Goal: Information Seeking & Learning: Compare options

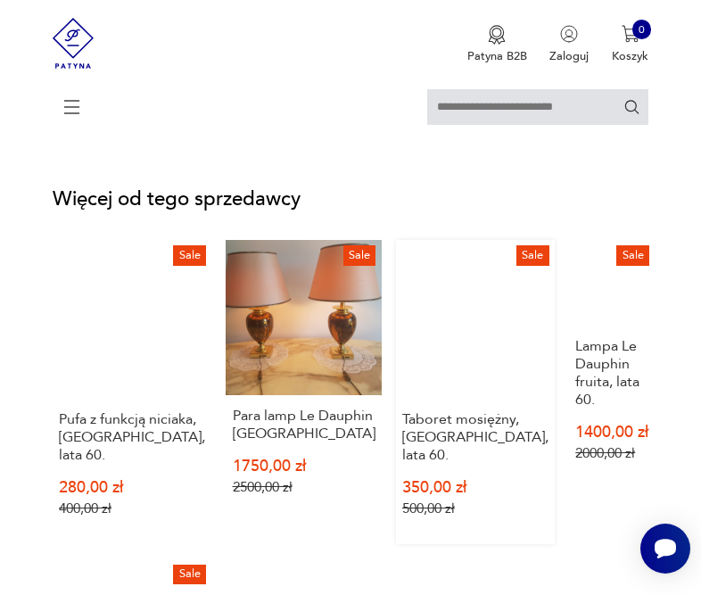
scroll to position [2675, 0]
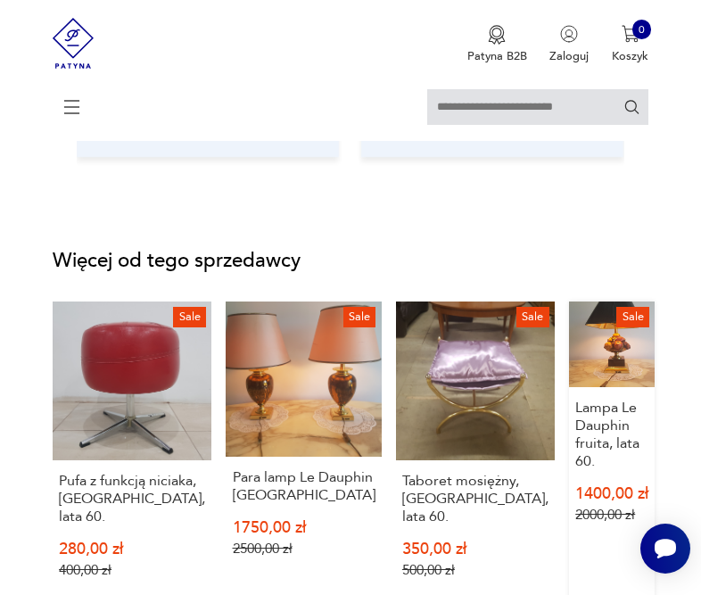
click at [582, 350] on link "Sale Lampa Le Dauphin fruita, lata 60. 1400,00 zł 2000,00 zł" at bounding box center [612, 453] width 86 height 304
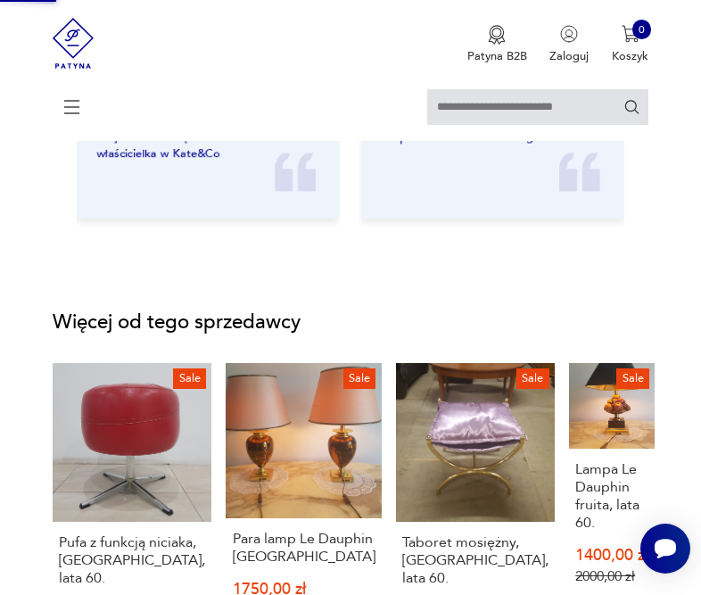
scroll to position [2362, 0]
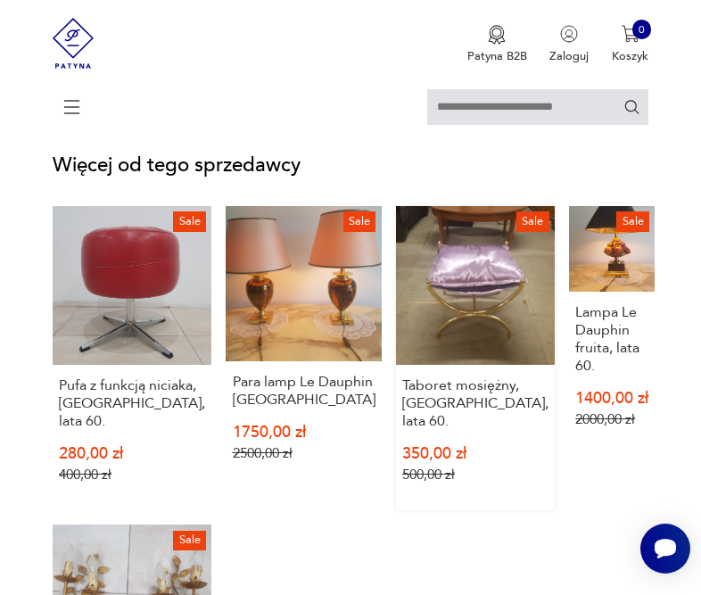
scroll to position [2795, 0]
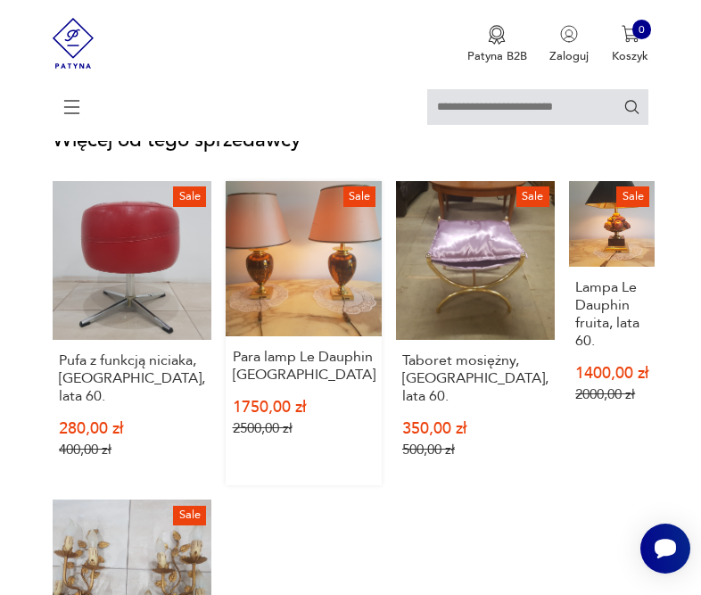
click at [295, 234] on link "Sale Para lamp Le Dauphin France 1750,00 zł 2500,00 zł" at bounding box center [303, 333] width 155 height 304
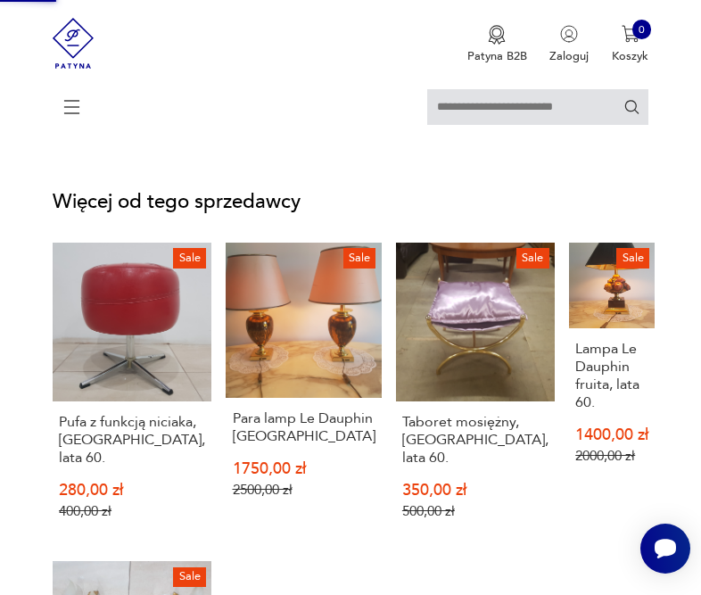
scroll to position [2411, 0]
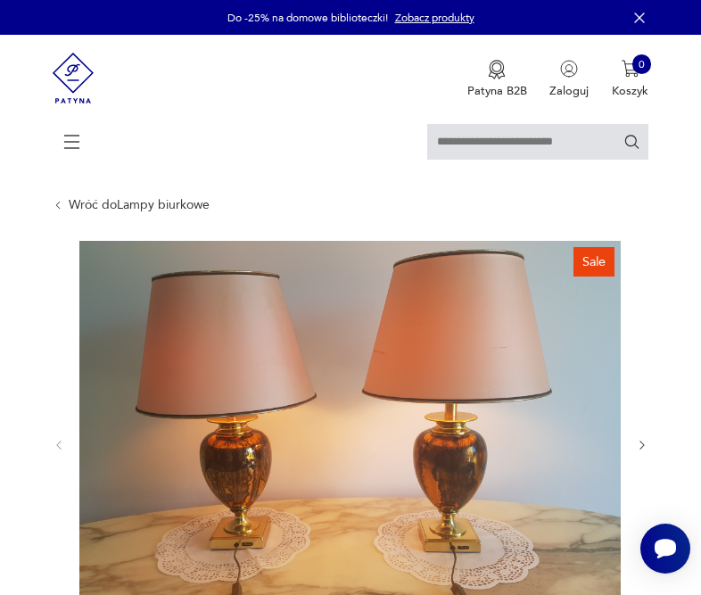
click at [470, 458] on img at bounding box center [349, 444] width 541 height 406
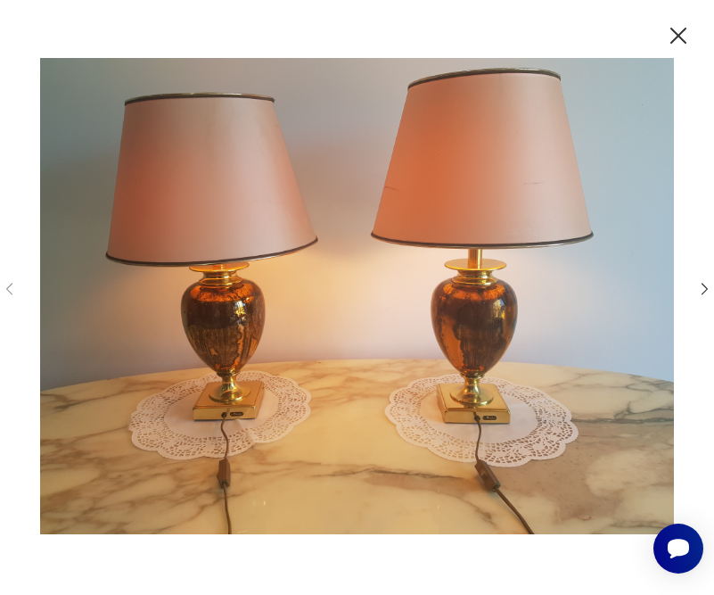
click at [700, 287] on icon "button" at bounding box center [704, 288] width 17 height 17
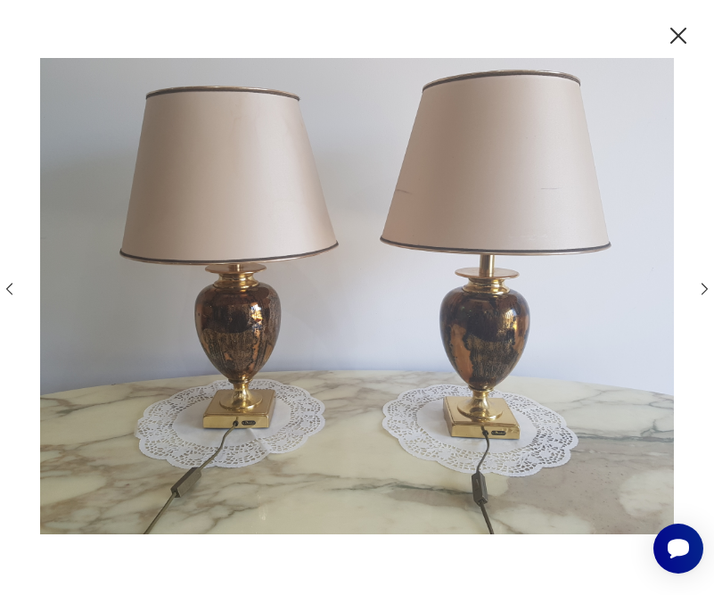
click at [696, 285] on icon "button" at bounding box center [704, 288] width 17 height 17
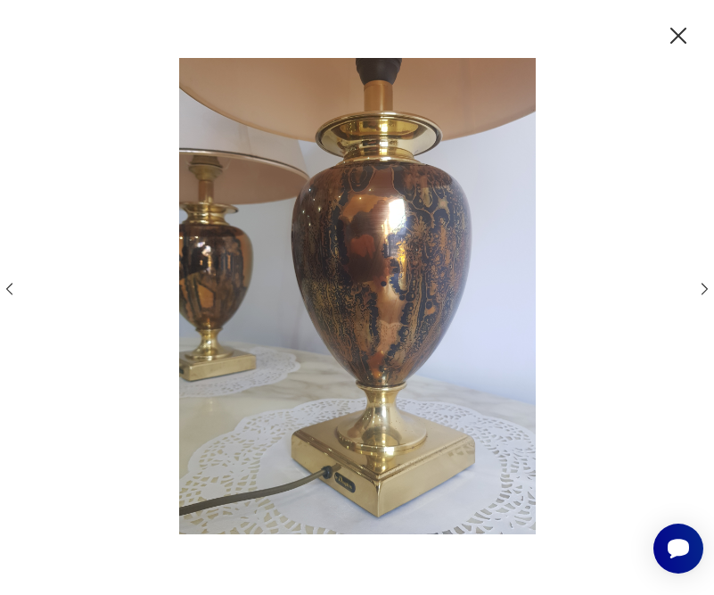
click at [700, 286] on icon "button" at bounding box center [705, 289] width 6 height 12
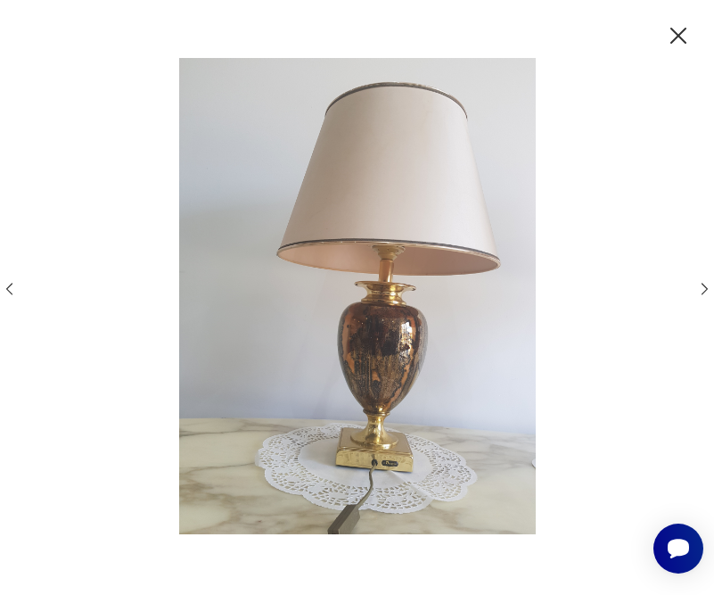
click at [289, 412] on img at bounding box center [357, 296] width 651 height 476
click at [673, 32] on icon "button" at bounding box center [678, 35] width 29 height 29
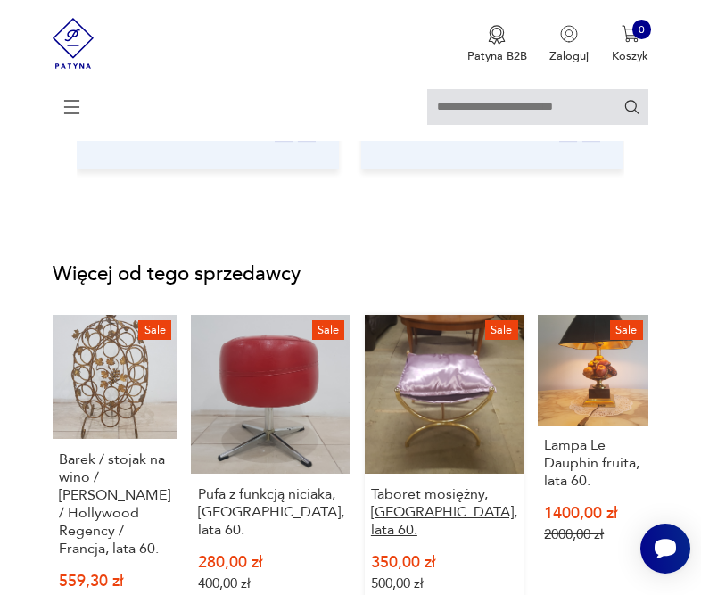
scroll to position [2496, 0]
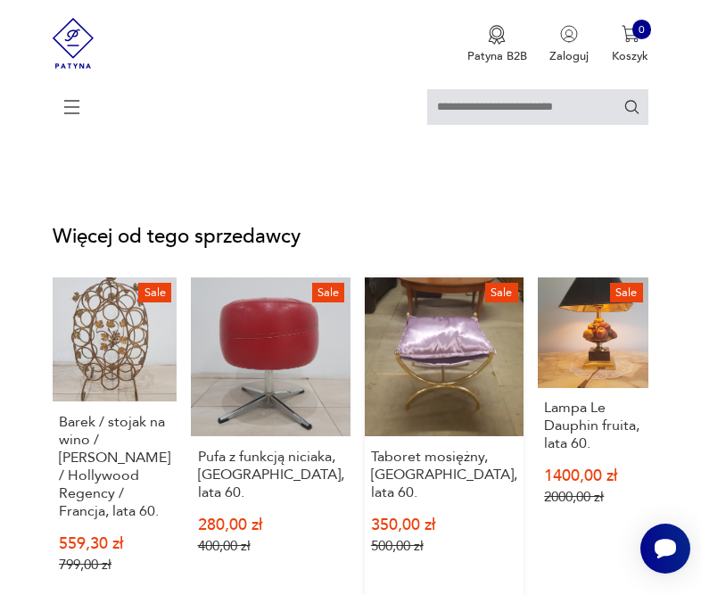
click at [413, 306] on link "Sale Taboret mosiężny, Czechy, lata 60. 350,00 zł 500,00 zł" at bounding box center [444, 438] width 159 height 323
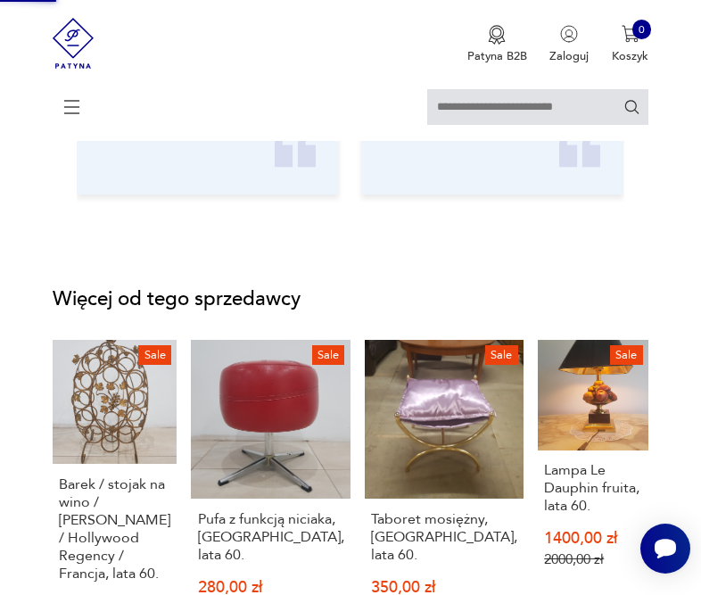
scroll to position [2087, 0]
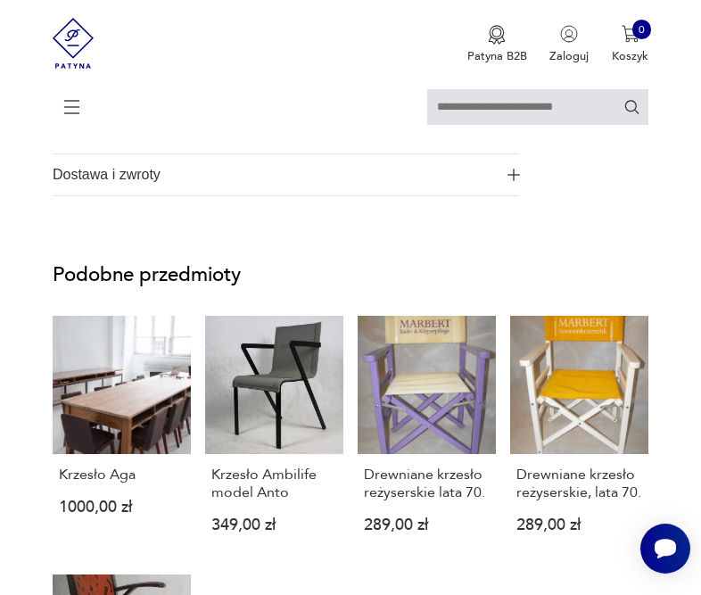
scroll to position [1473, 0]
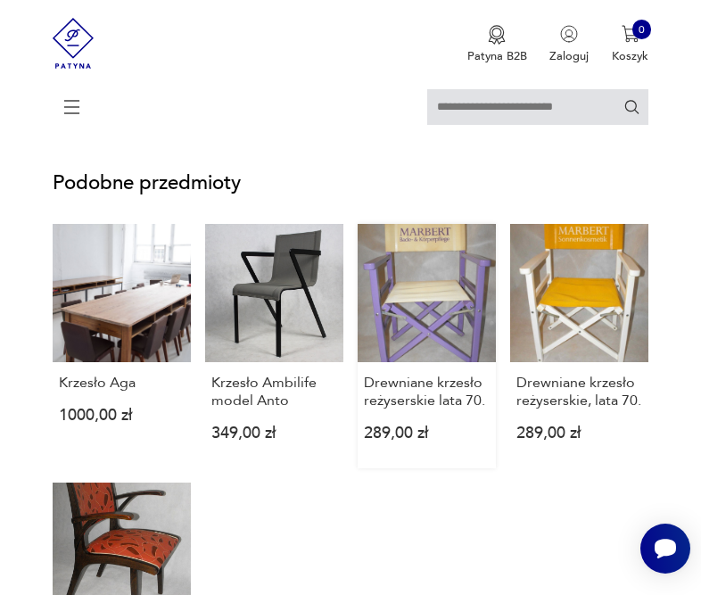
click at [417, 281] on link "Drewniane krzesło reżyserskie lata 70. 289,00 zł" at bounding box center [427, 346] width 138 height 244
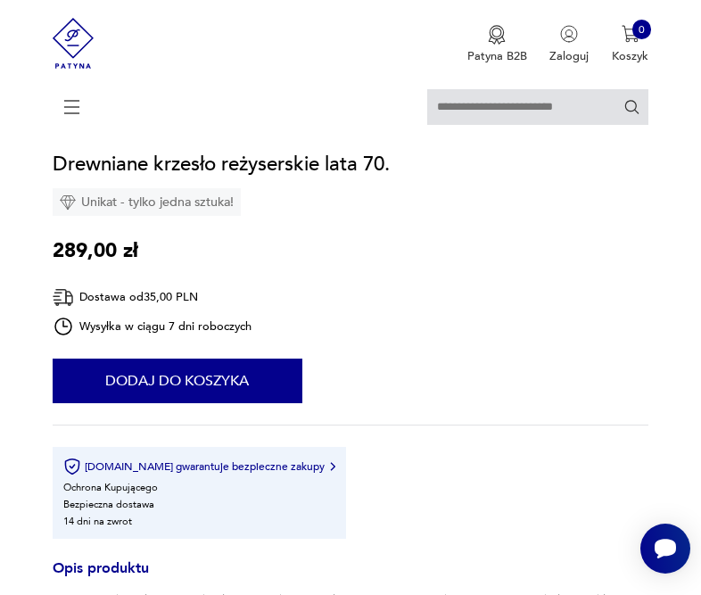
scroll to position [624, 0]
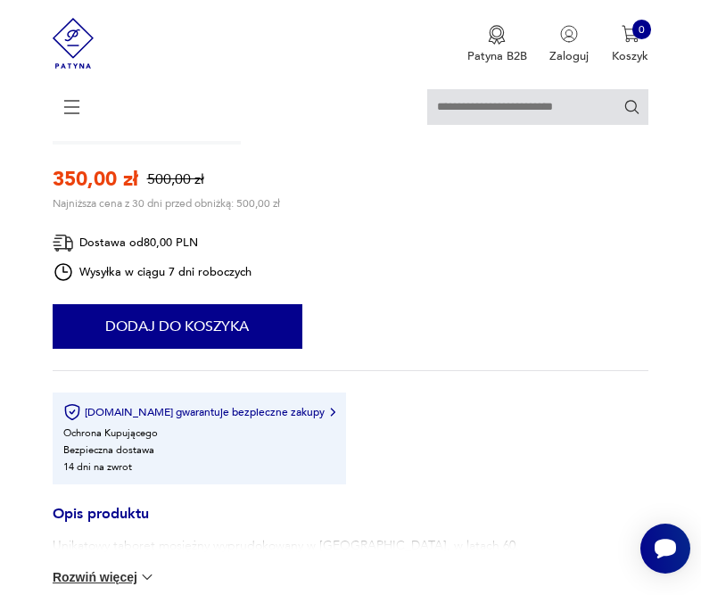
scroll to position [1213, 0]
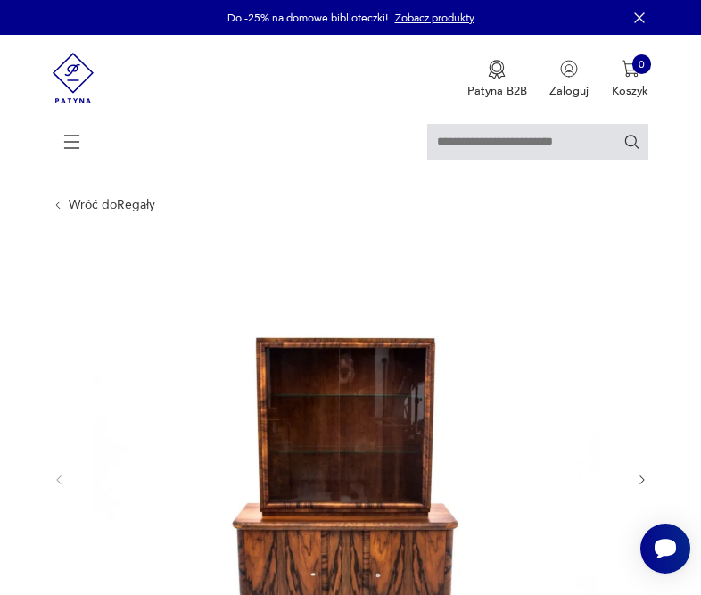
click at [637, 483] on icon "button" at bounding box center [642, 479] width 13 height 13
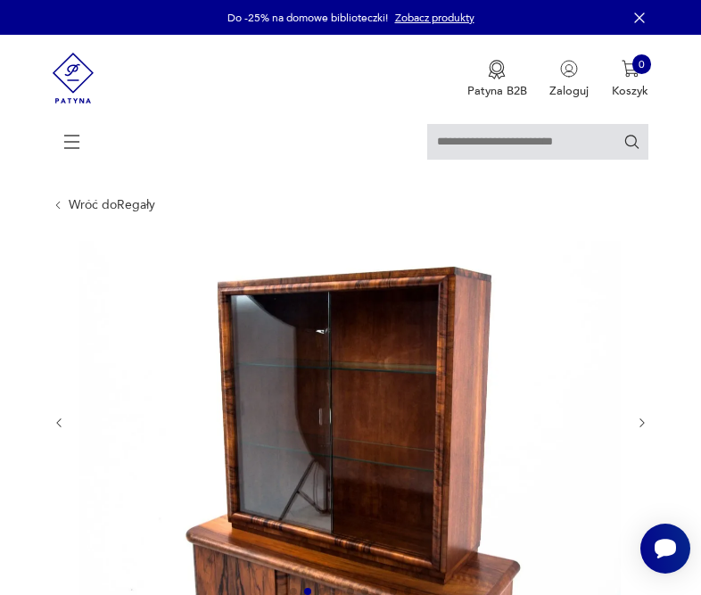
click at [53, 425] on icon "button" at bounding box center [59, 422] width 13 height 13
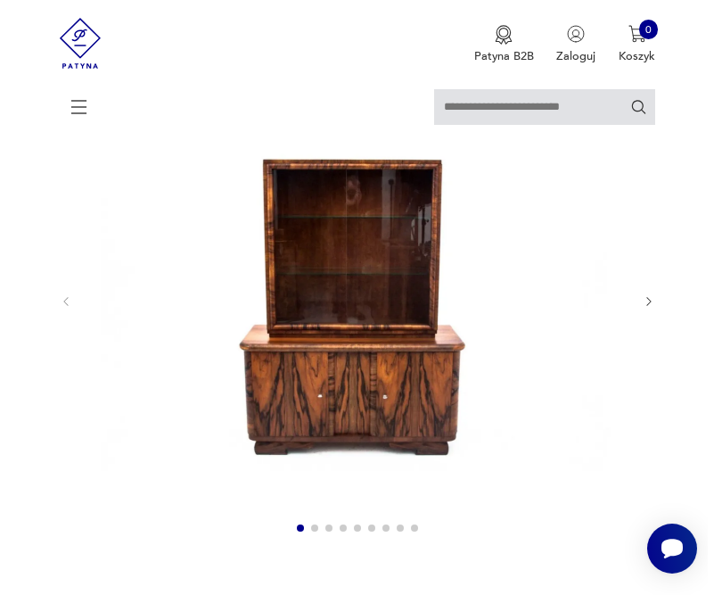
scroll to position [357, 0]
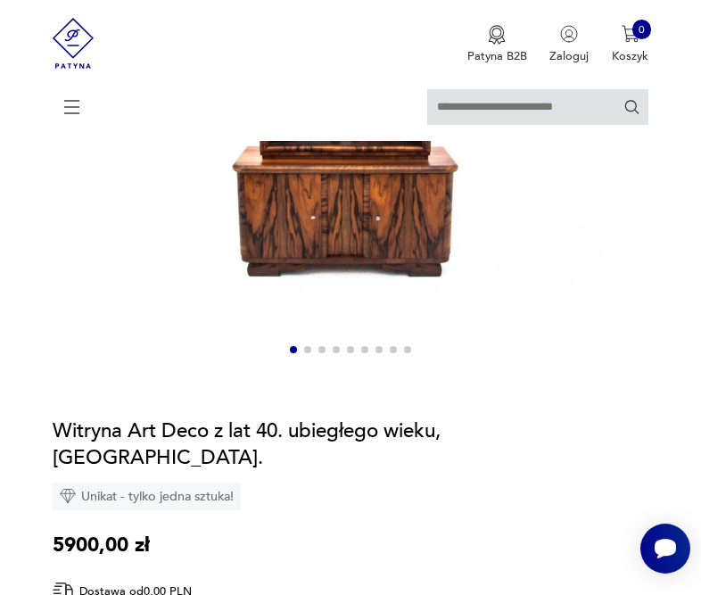
click at [311, 341] on img at bounding box center [349, 122] width 541 height 476
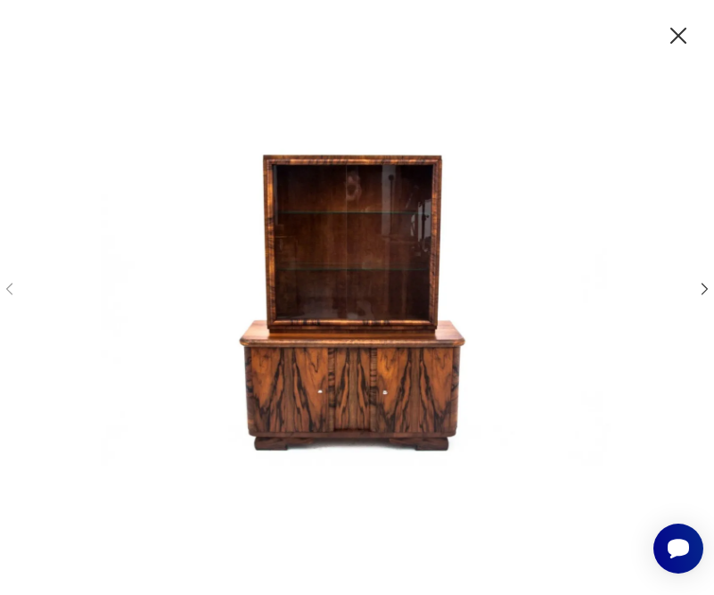
click at [700, 288] on icon "button" at bounding box center [704, 288] width 17 height 17
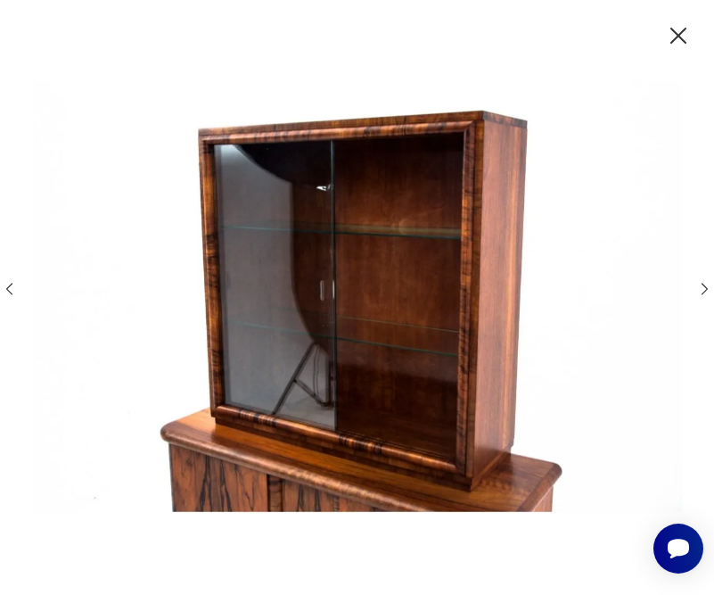
click at [700, 287] on icon "button" at bounding box center [704, 288] width 17 height 17
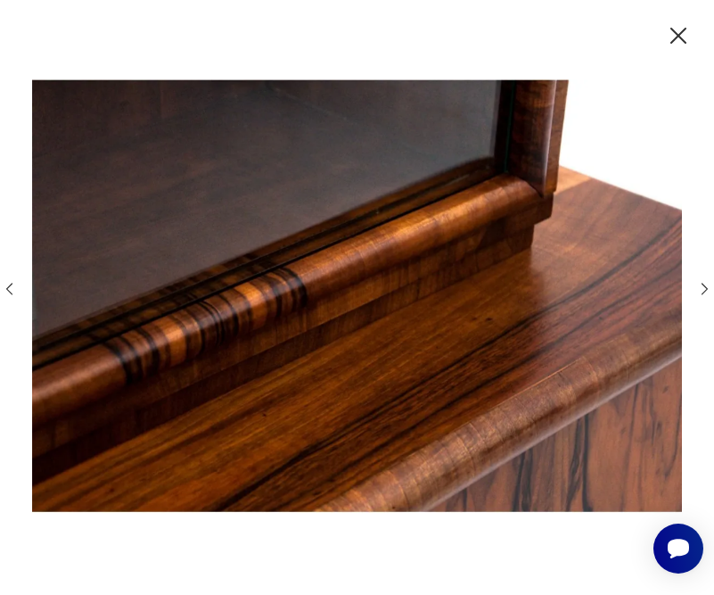
click at [700, 292] on icon "button" at bounding box center [704, 288] width 17 height 17
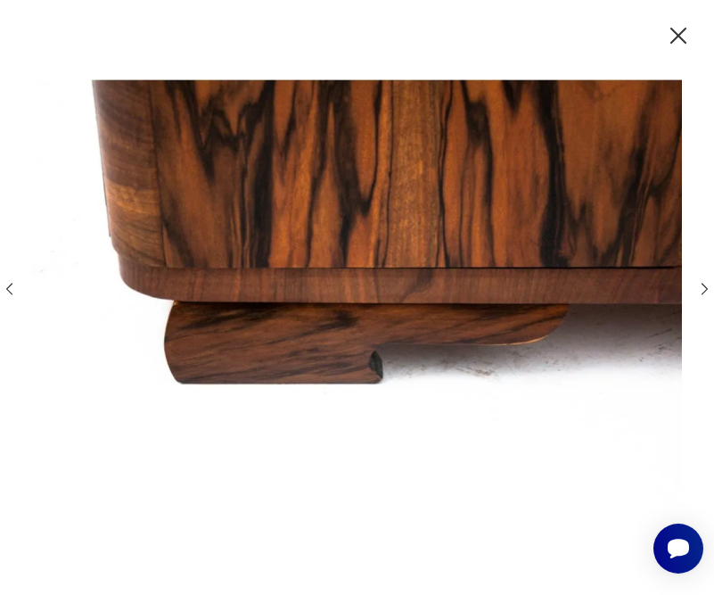
click at [700, 288] on icon "button" at bounding box center [704, 288] width 17 height 17
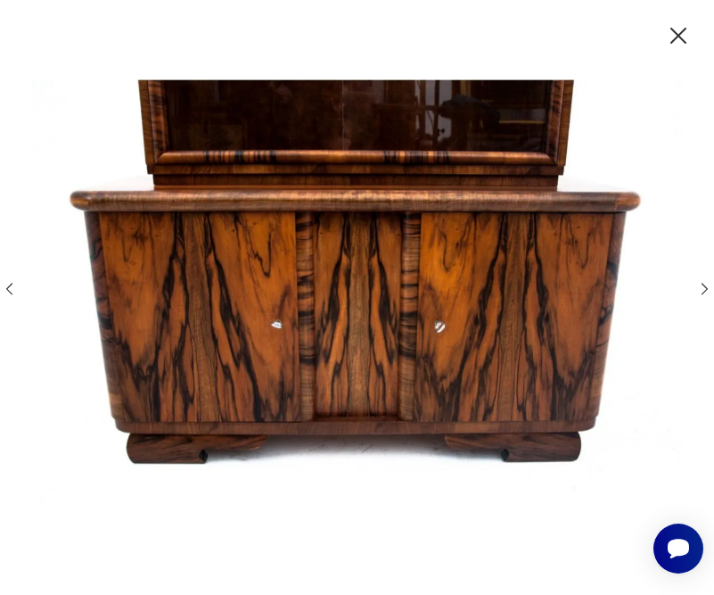
click at [700, 288] on icon "button" at bounding box center [704, 288] width 17 height 17
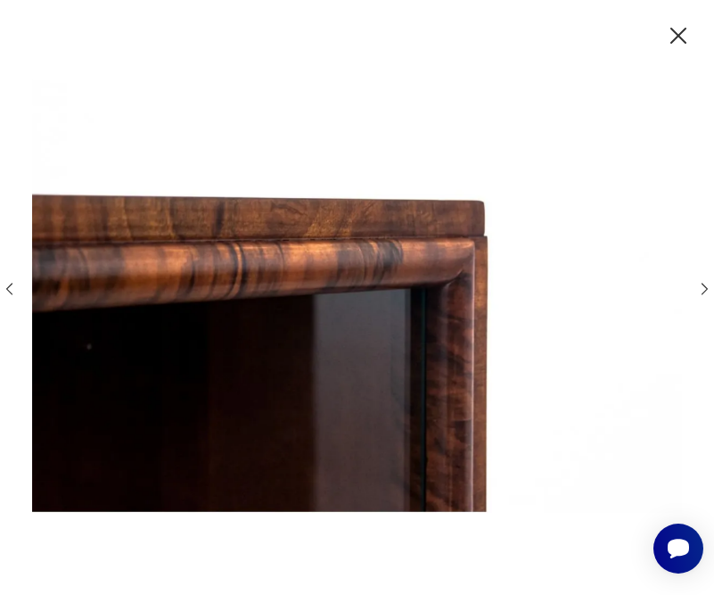
click at [700, 288] on icon "button" at bounding box center [704, 288] width 17 height 17
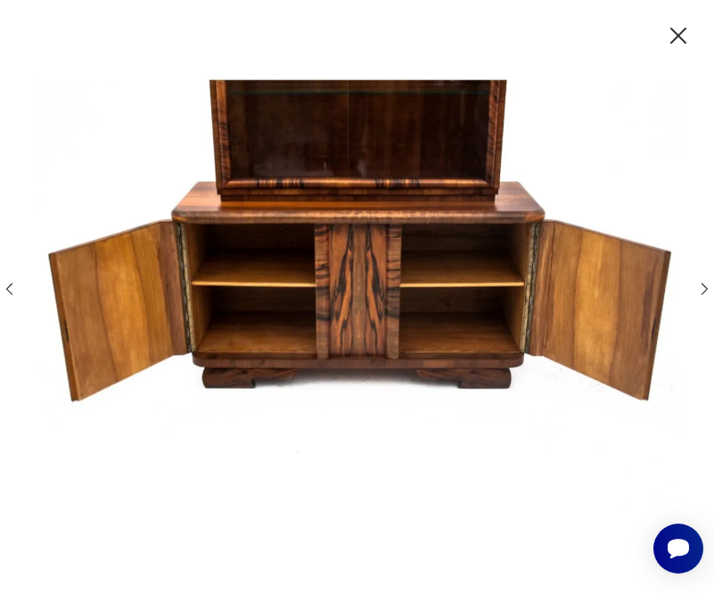
click at [700, 288] on icon "button" at bounding box center [704, 288] width 17 height 17
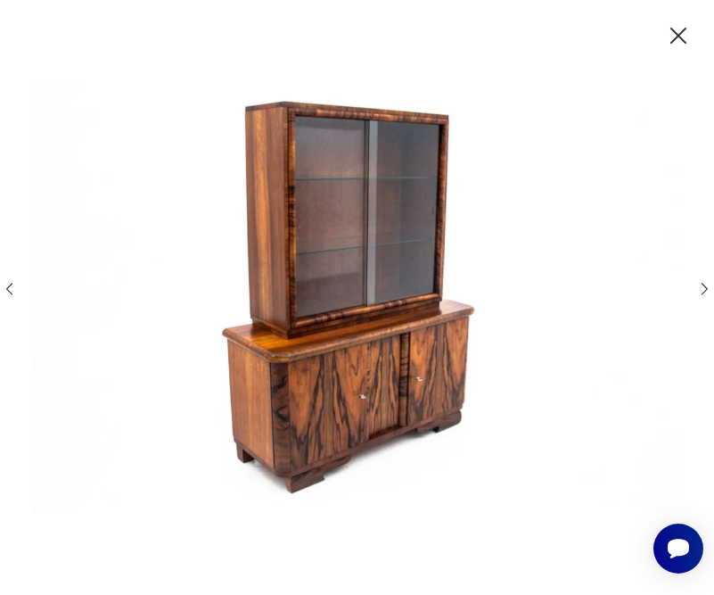
click at [700, 288] on icon "button" at bounding box center [704, 288] width 17 height 17
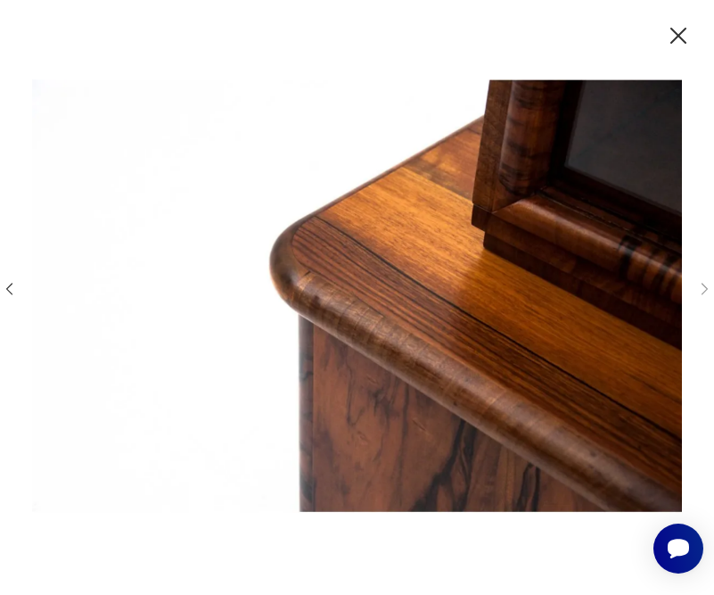
click at [12, 290] on icon "button" at bounding box center [9, 288] width 17 height 17
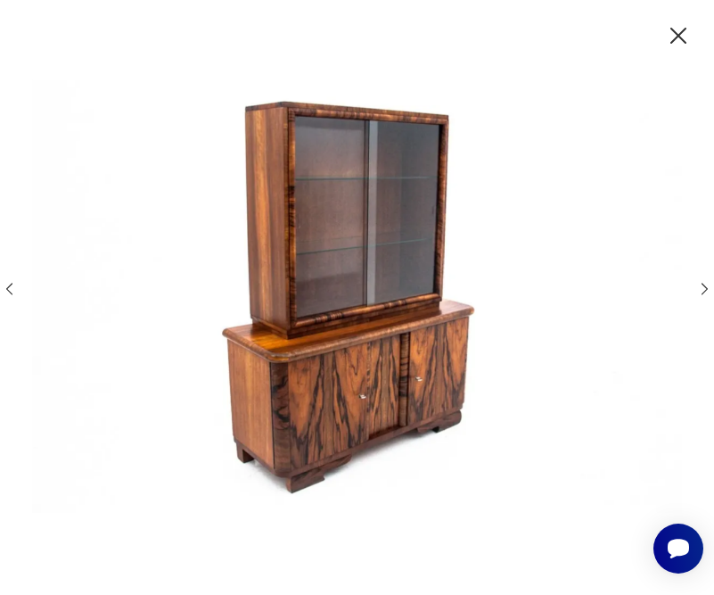
click at [11, 286] on icon "button" at bounding box center [9, 288] width 17 height 17
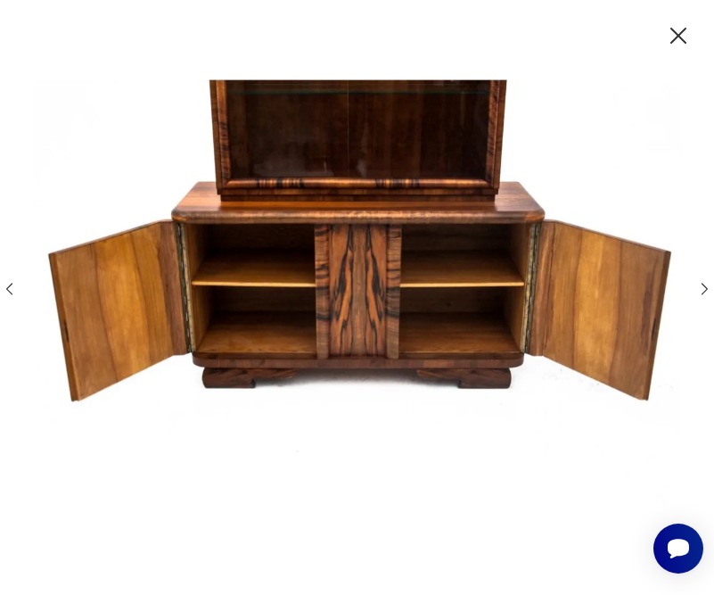
click at [11, 288] on icon "button" at bounding box center [9, 288] width 17 height 17
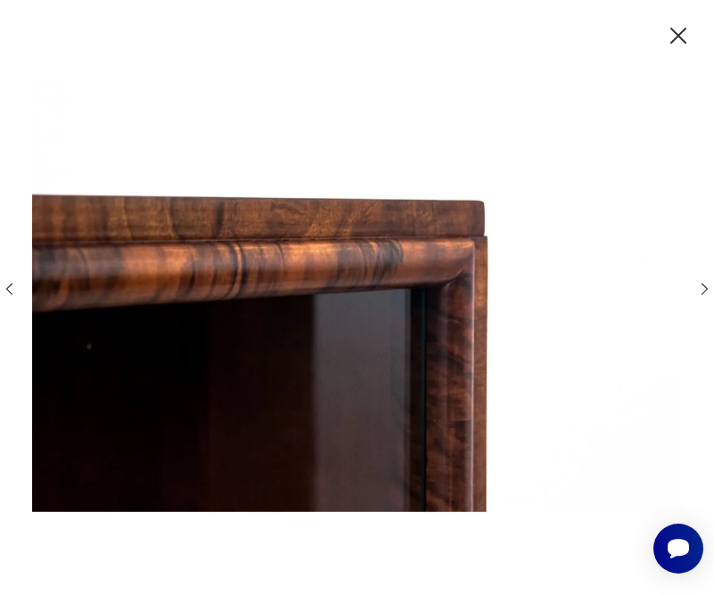
click at [14, 284] on icon "button" at bounding box center [9, 288] width 17 height 17
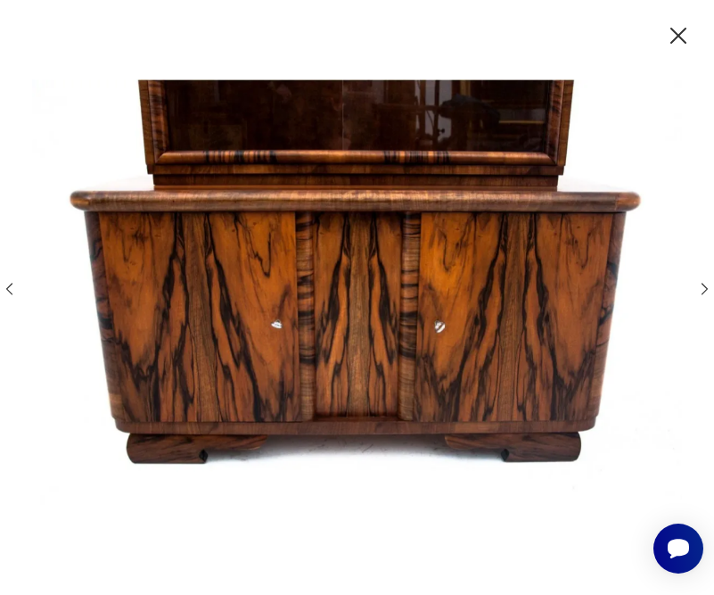
click at [15, 282] on icon "button" at bounding box center [9, 288] width 17 height 17
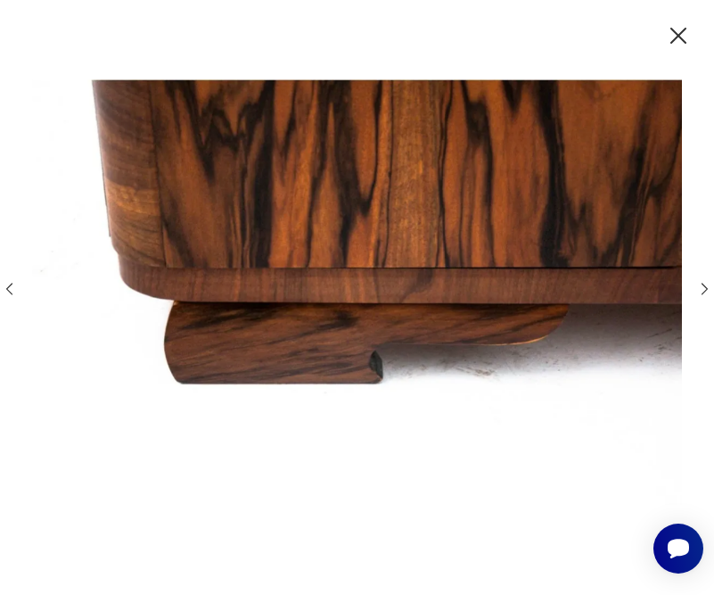
click at [15, 281] on icon "button" at bounding box center [9, 288] width 17 height 17
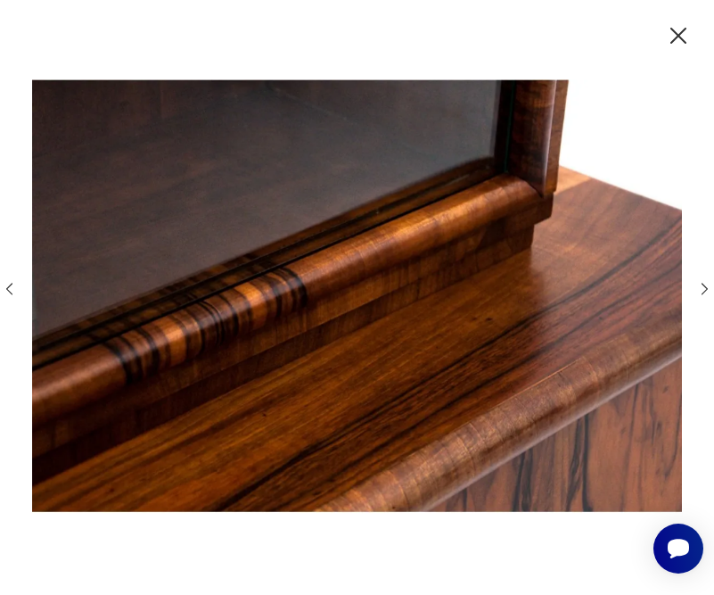
click at [17, 278] on div at bounding box center [357, 297] width 713 height 479
click at [16, 280] on div at bounding box center [357, 297] width 713 height 479
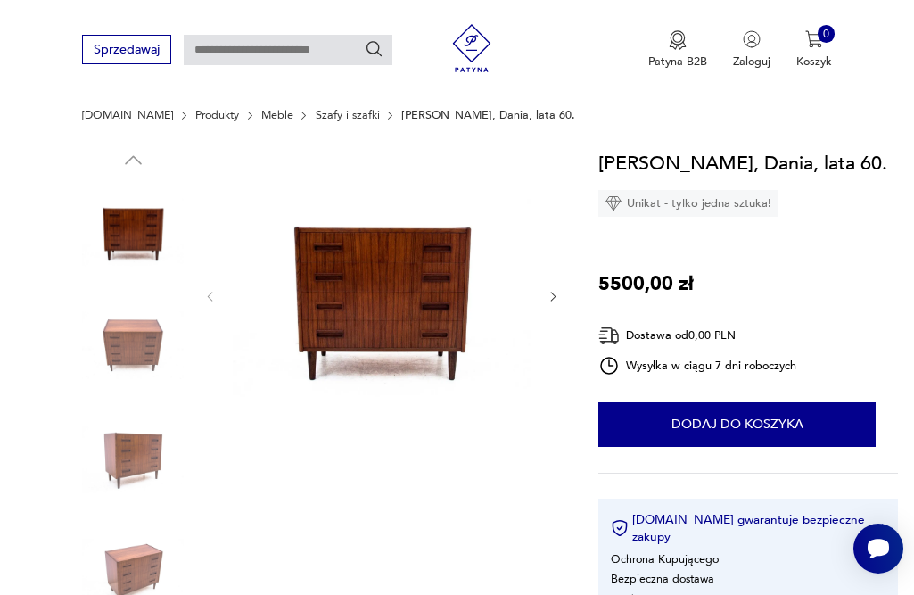
scroll to position [119, 0]
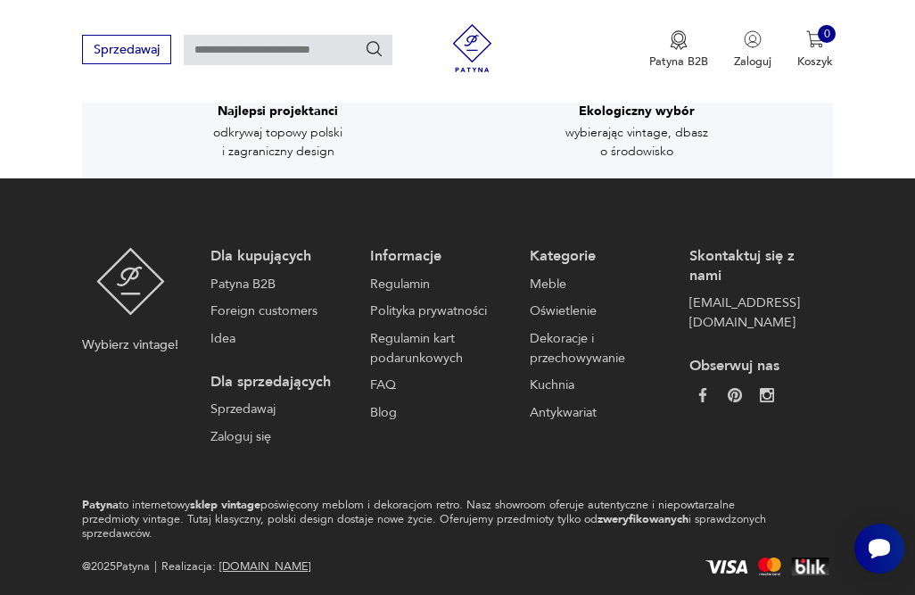
scroll to position [2916, 0]
